Goal: Information Seeking & Learning: Learn about a topic

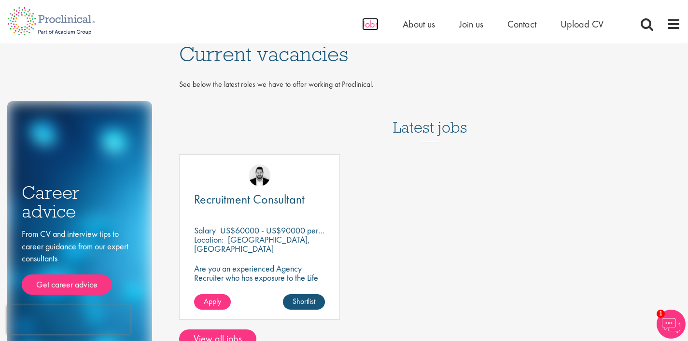
click at [366, 23] on span "Jobs" at bounding box center [370, 24] width 16 height 13
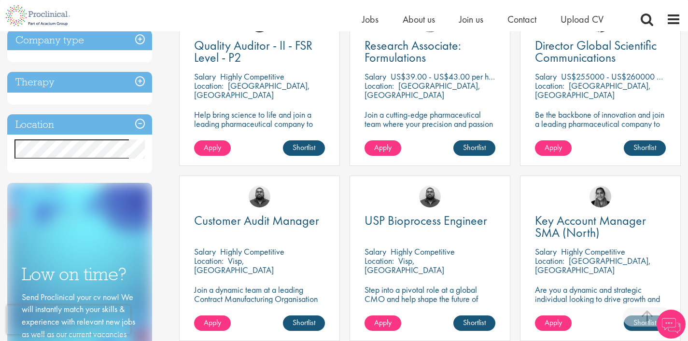
scroll to position [393, 0]
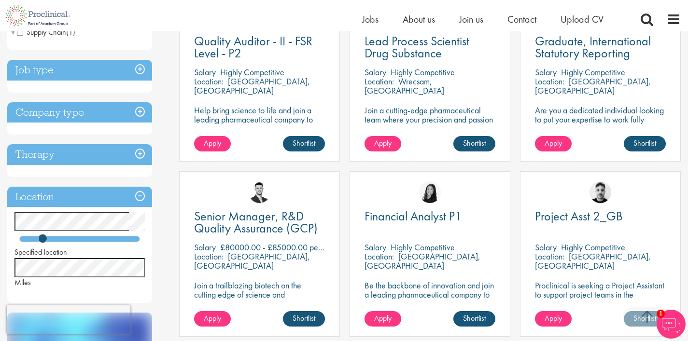
scroll to position [125, 0]
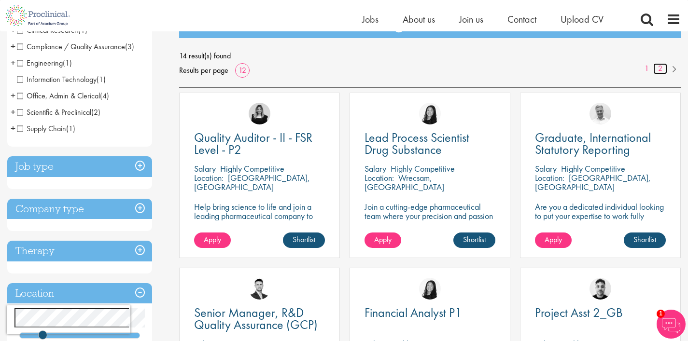
click at [661, 71] on link "2" at bounding box center [660, 68] width 14 height 11
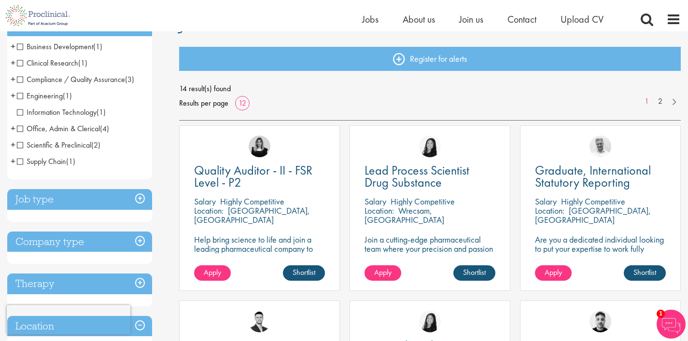
click at [428, 247] on p "Join a cutting-edge pharmaceutical team where your precision and passion for qu…" at bounding box center [430, 253] width 131 height 37
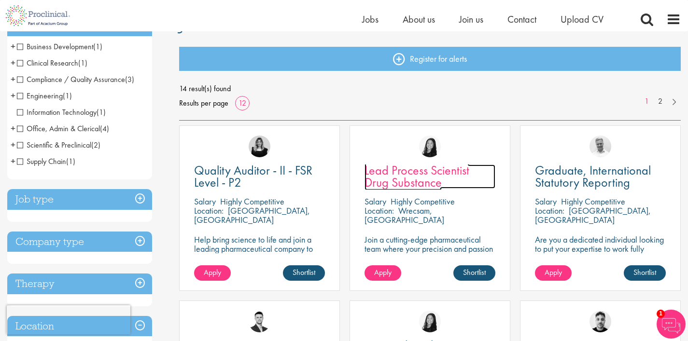
click at [400, 171] on span "Lead Process Scientist Drug Substance" at bounding box center [417, 176] width 105 height 28
